Goal: Information Seeking & Learning: Learn about a topic

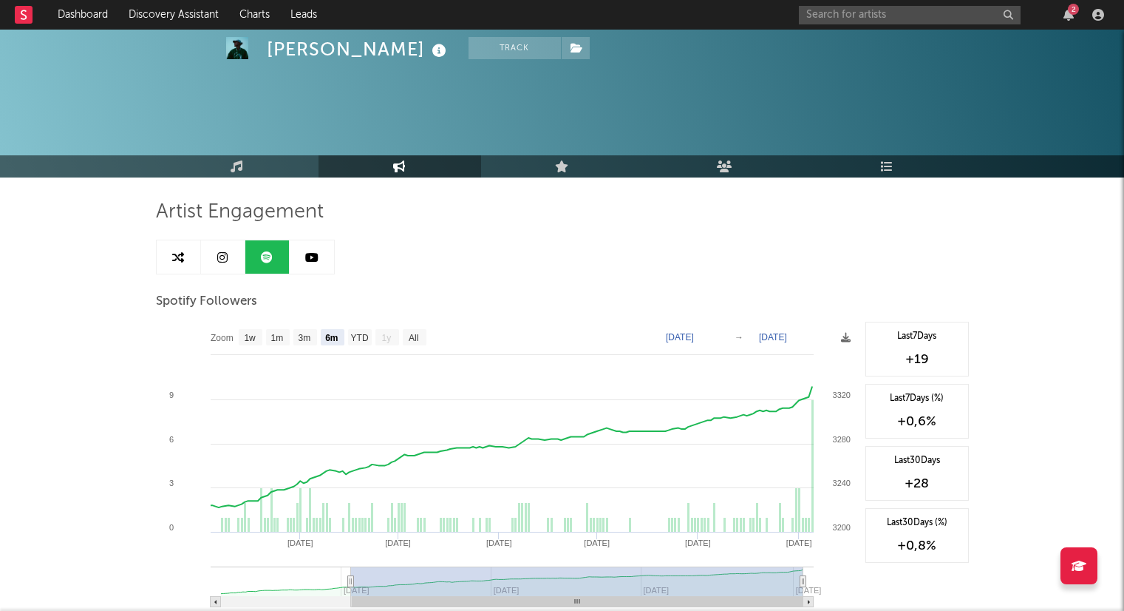
select select "6m"
select select "All"
select select "1w"
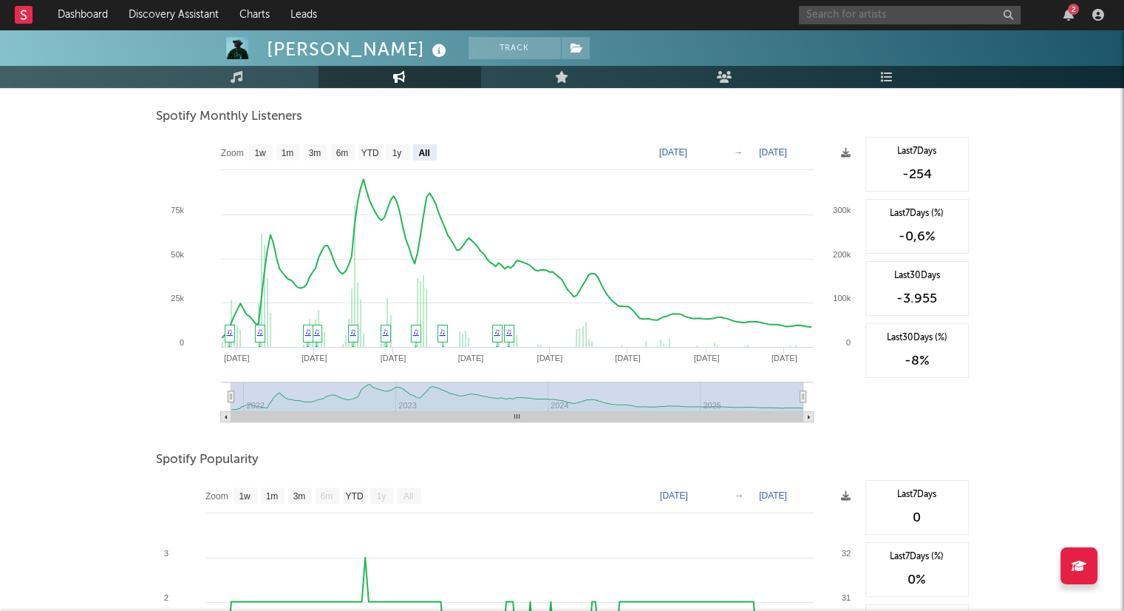
click at [828, 13] on input "text" at bounding box center [910, 15] width 222 height 18
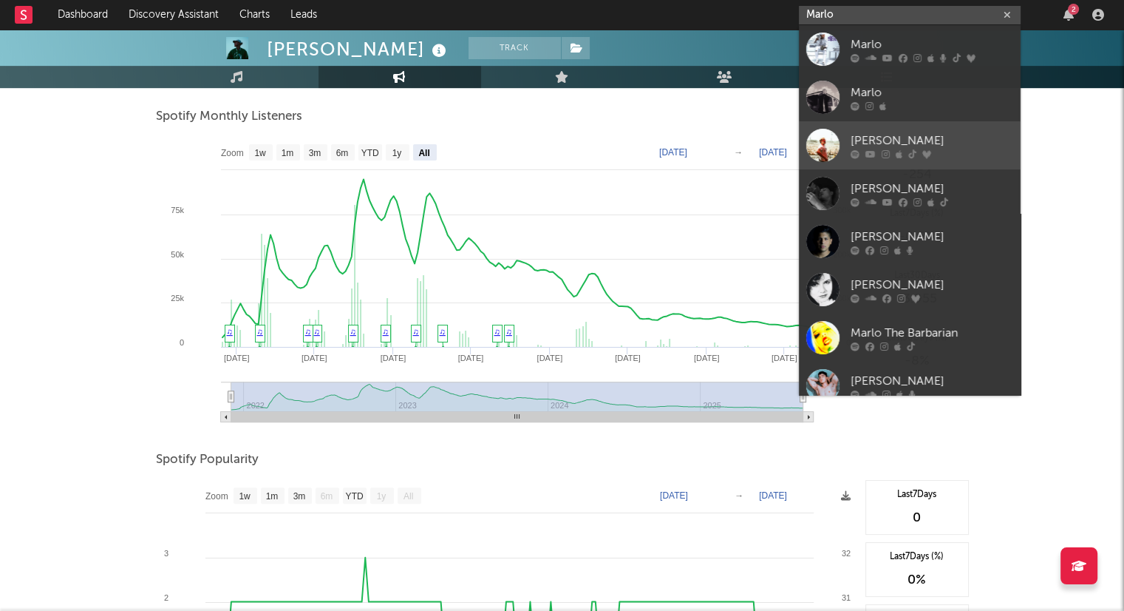
type input "Marlo"
click at [888, 141] on div "[PERSON_NAME]" at bounding box center [932, 141] width 163 height 18
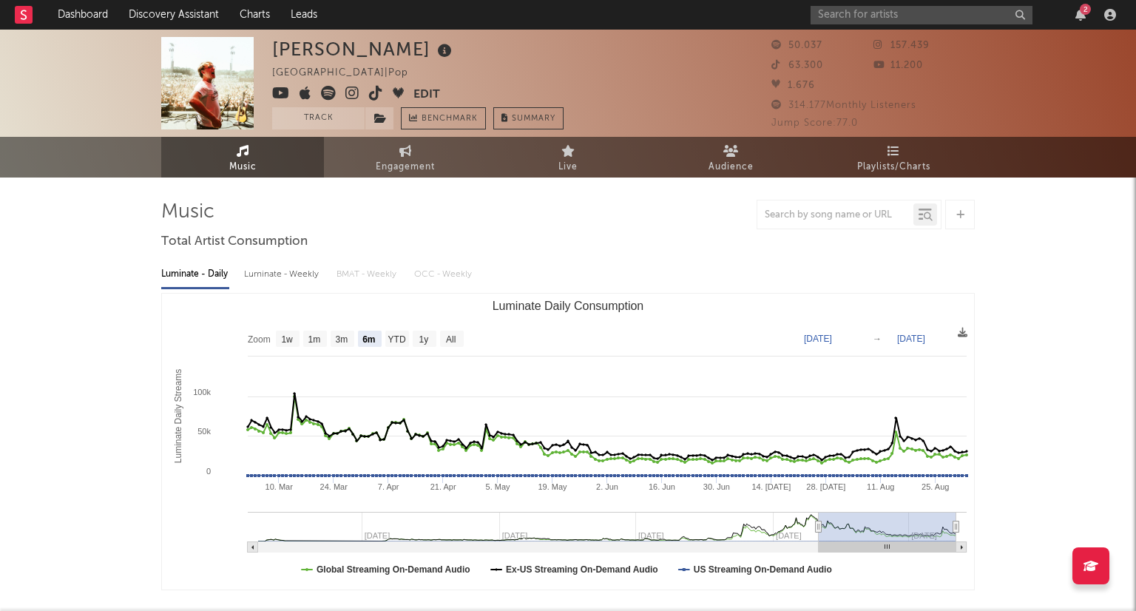
select select "6m"
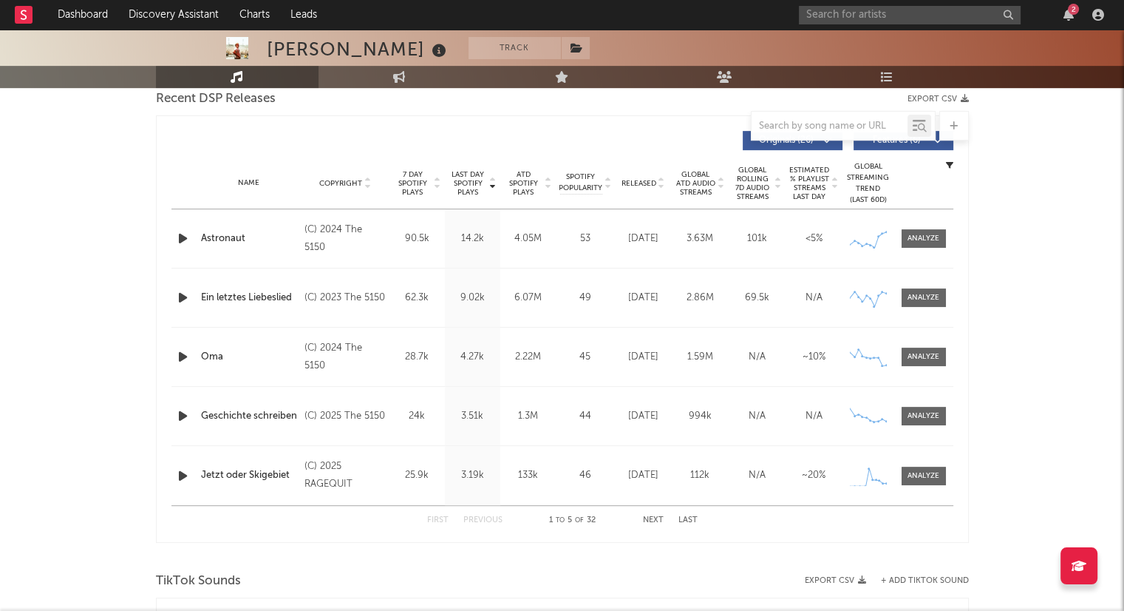
scroll to position [523, 0]
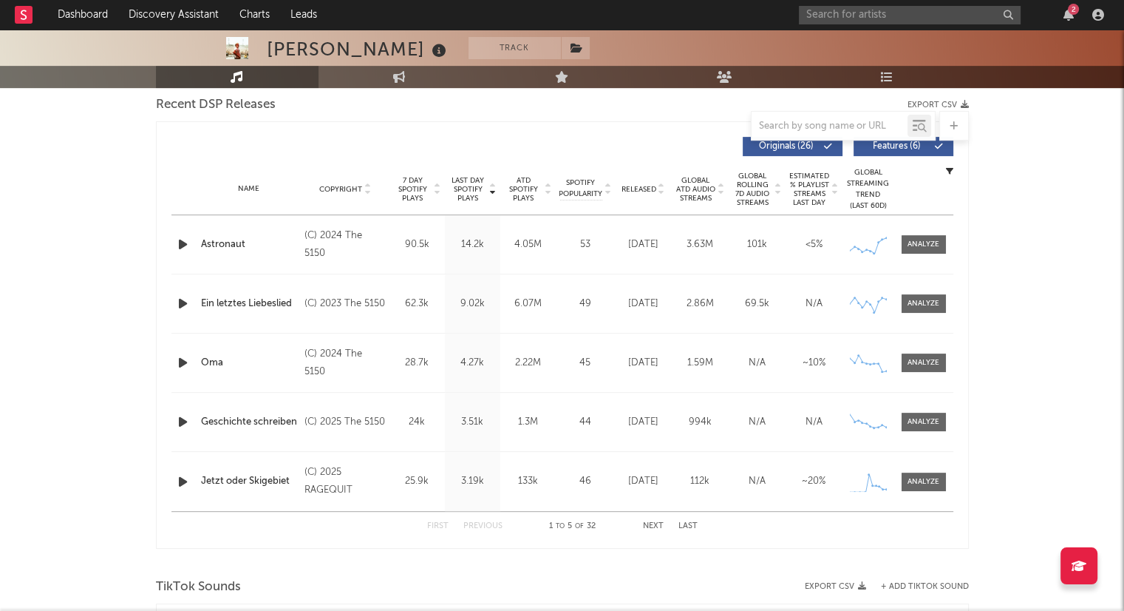
click at [662, 190] on icon at bounding box center [661, 192] width 7 height 6
click at [654, 523] on button "Next" at bounding box center [653, 526] width 21 height 8
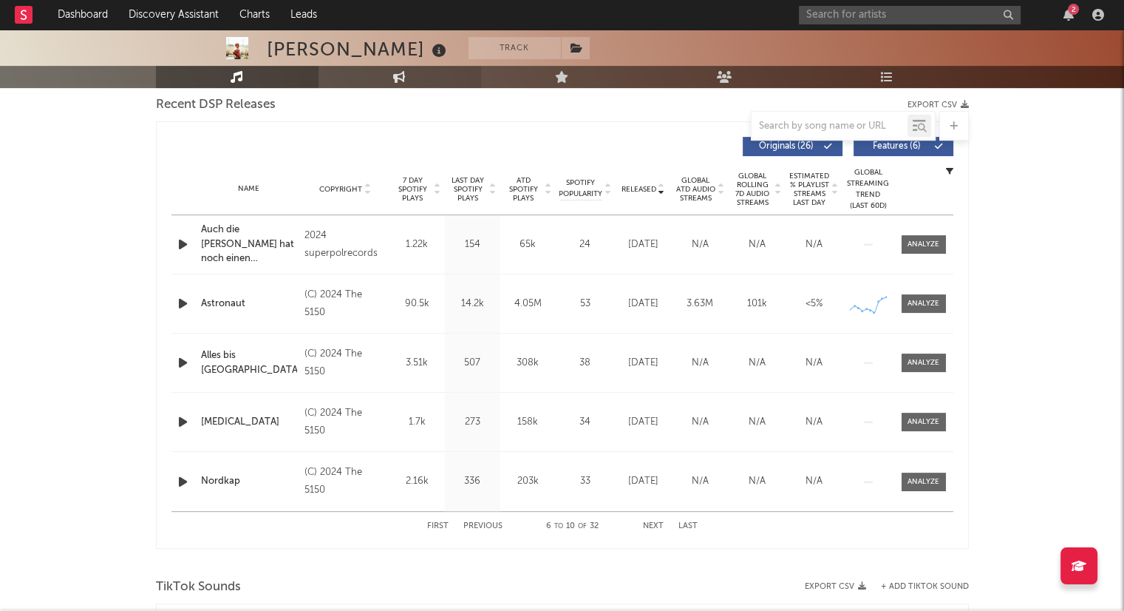
click at [416, 81] on link "Engagement" at bounding box center [400, 77] width 163 height 22
select select "1w"
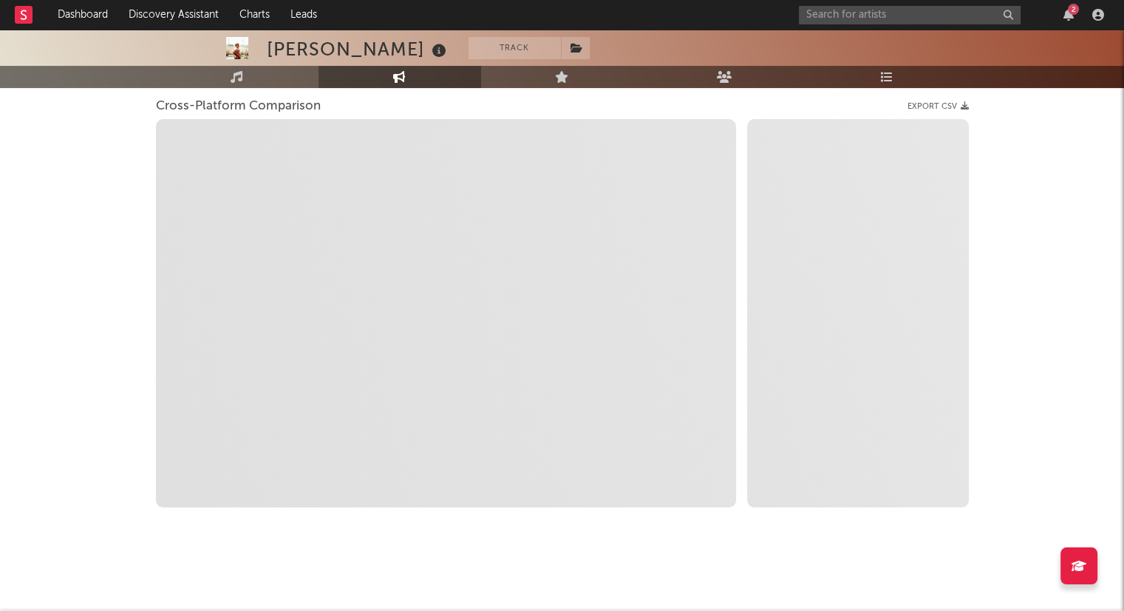
scroll to position [195, 0]
select select "1m"
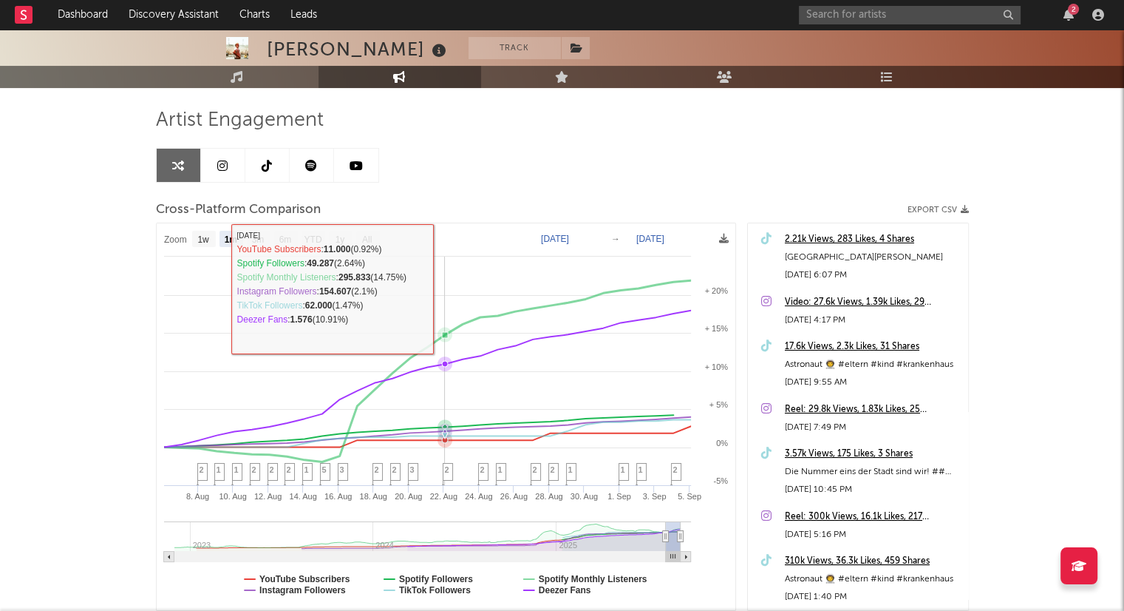
scroll to position [87, 0]
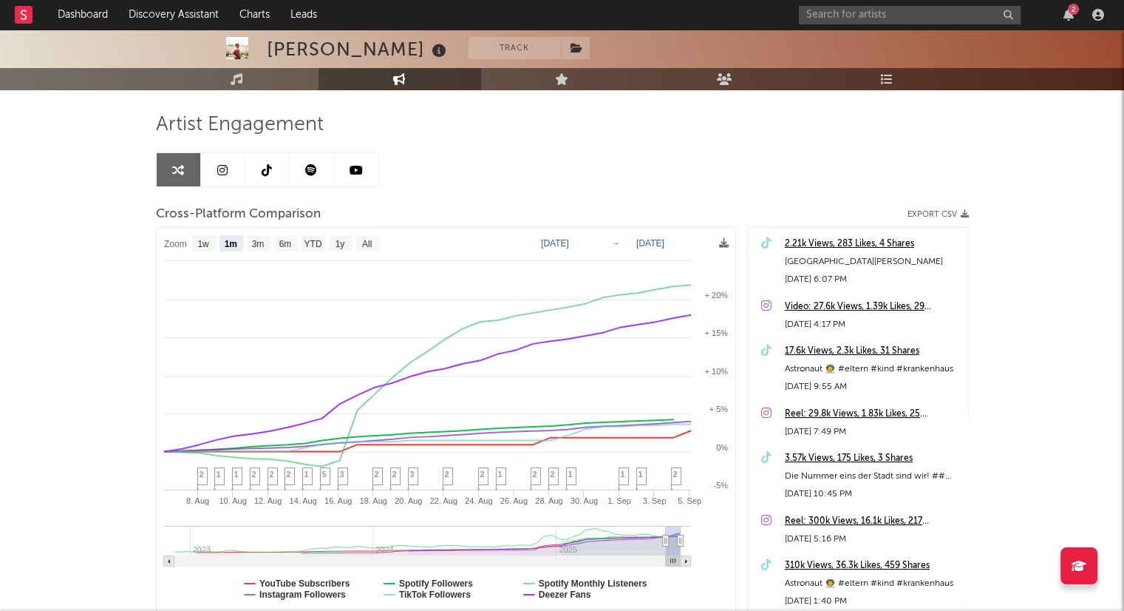
click at [314, 172] on icon at bounding box center [311, 170] width 12 height 12
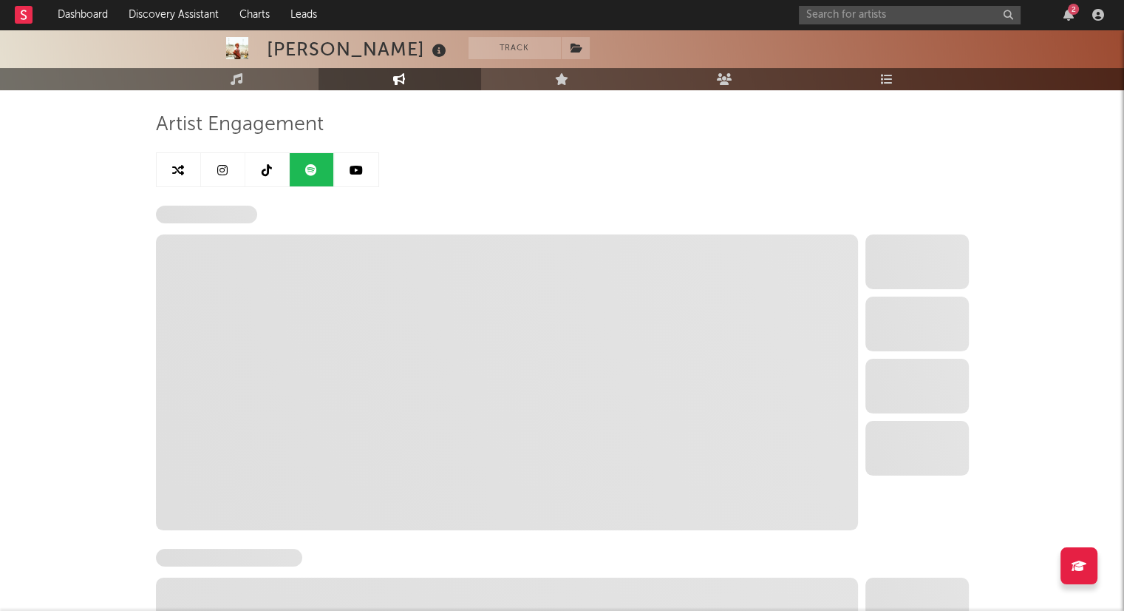
select select "6m"
select select "1w"
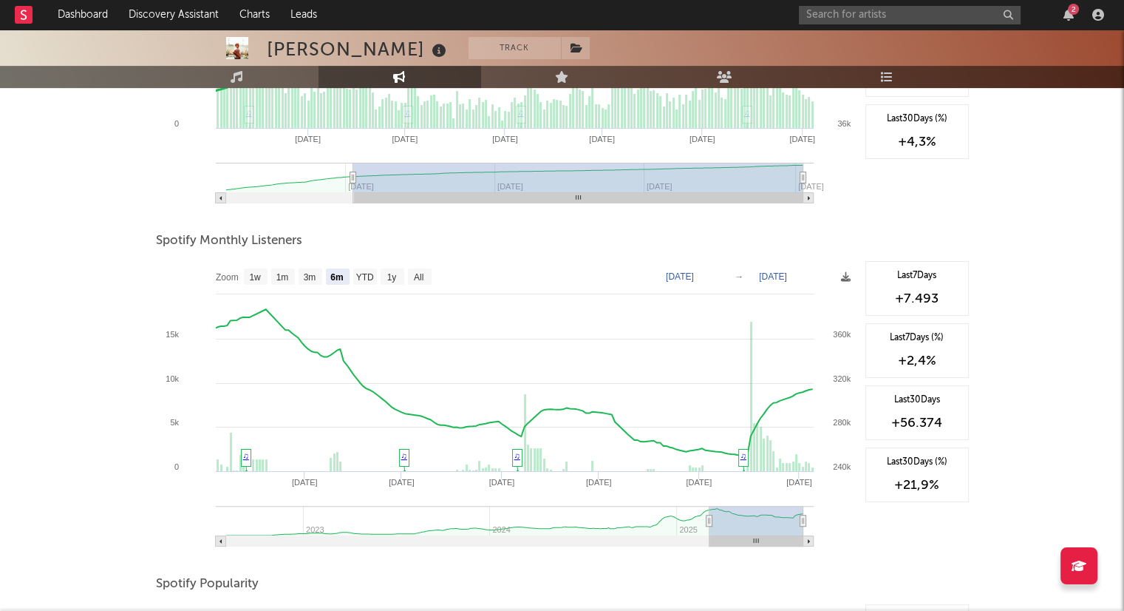
scroll to position [405, 0]
click at [413, 279] on text "All" at bounding box center [418, 276] width 10 height 10
select select "All"
type input "[DATE]"
